Goal: Navigation & Orientation: Find specific page/section

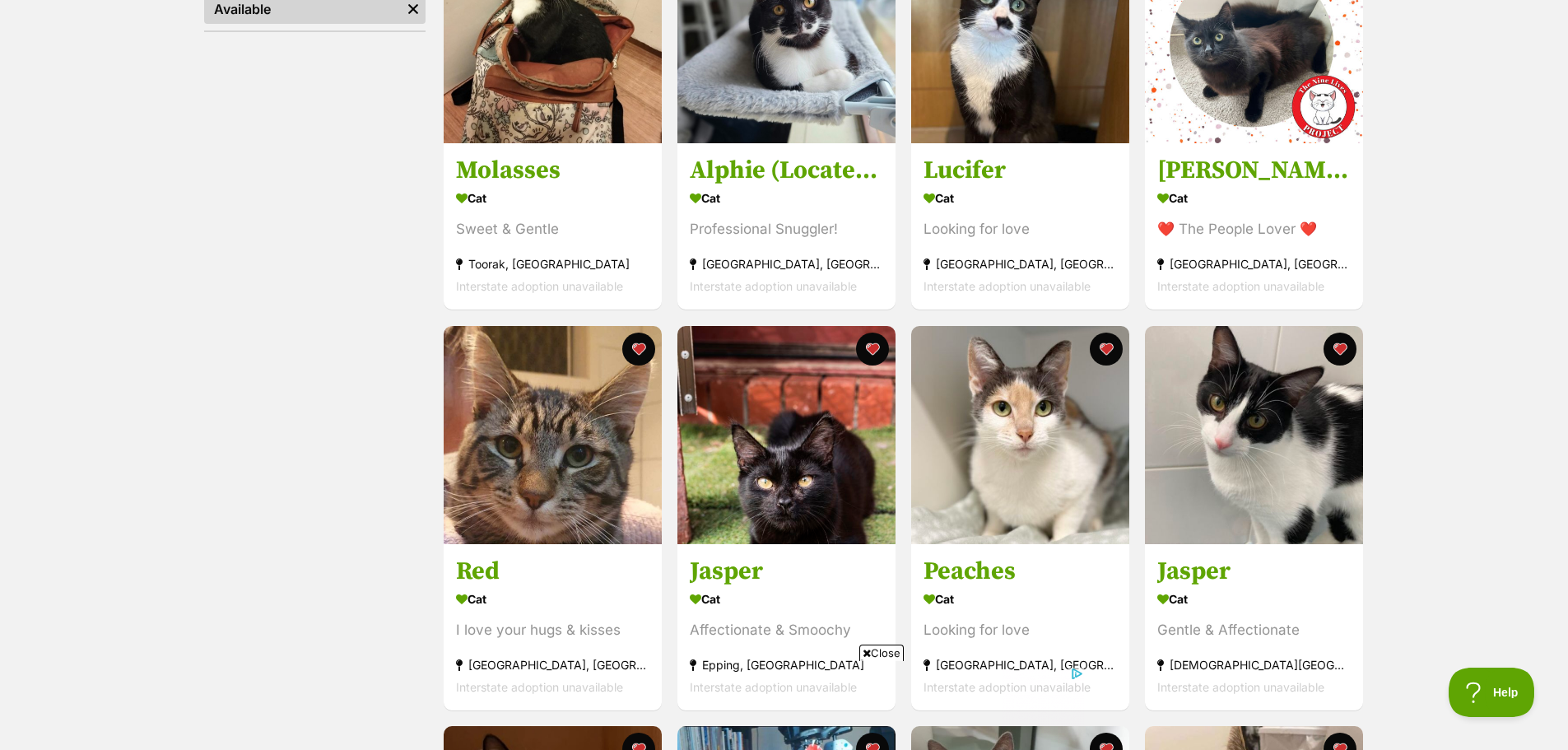
click at [883, 654] on span "Close" at bounding box center [881, 652] width 44 height 16
